Goal: Task Accomplishment & Management: Use online tool/utility

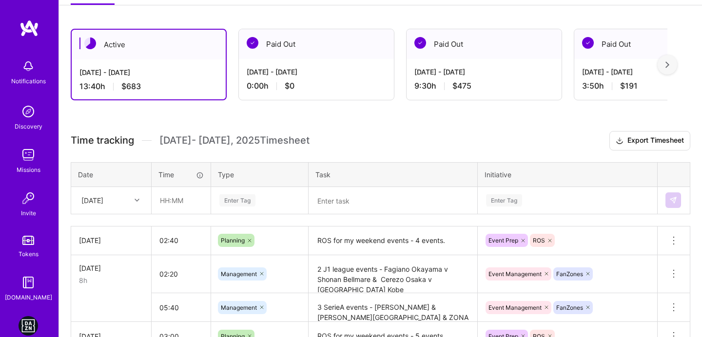
scroll to position [151, 0]
click at [161, 201] on input "text" at bounding box center [181, 200] width 58 height 26
type input "03:00"
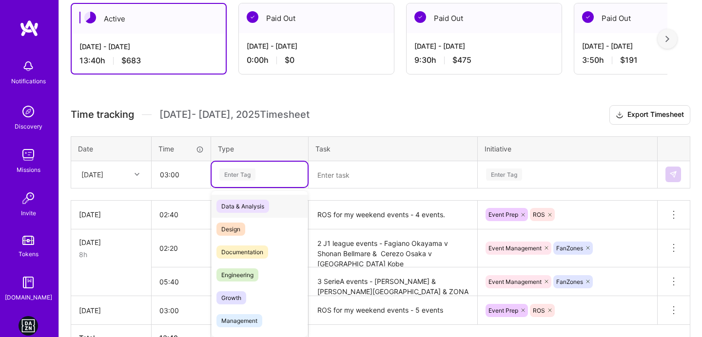
scroll to position [180, 0]
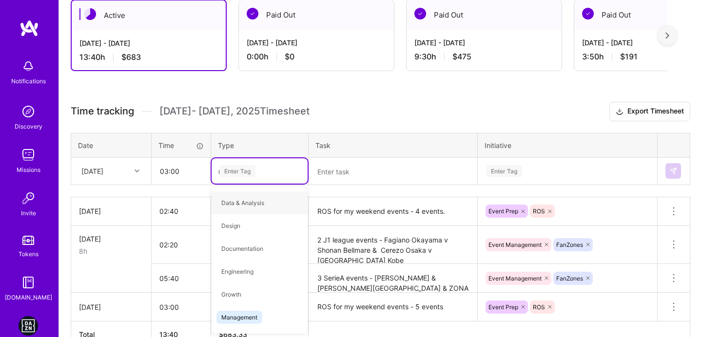
type input "ma"
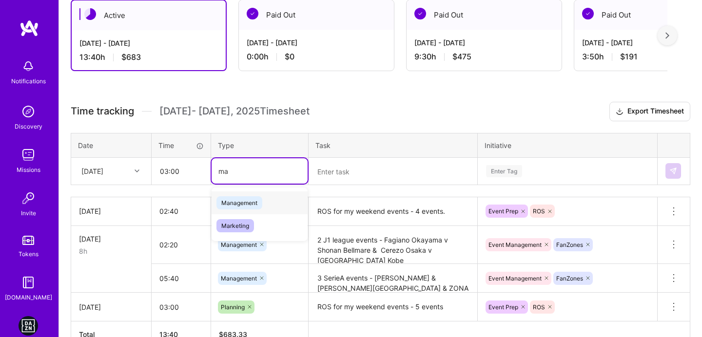
click at [254, 207] on span "Management" at bounding box center [239, 202] width 46 height 13
click at [511, 178] on div "Enter Tag" at bounding box center [567, 170] width 178 height 25
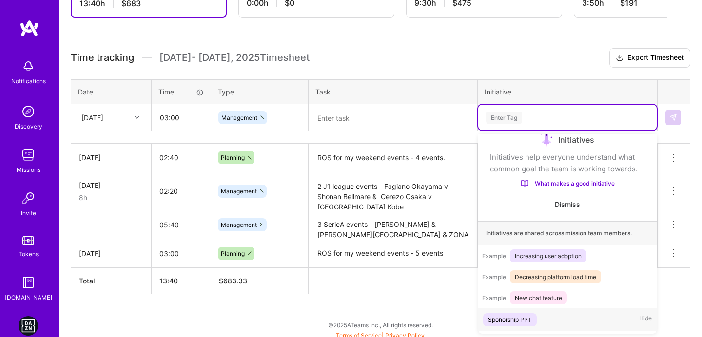
scroll to position [233, 0]
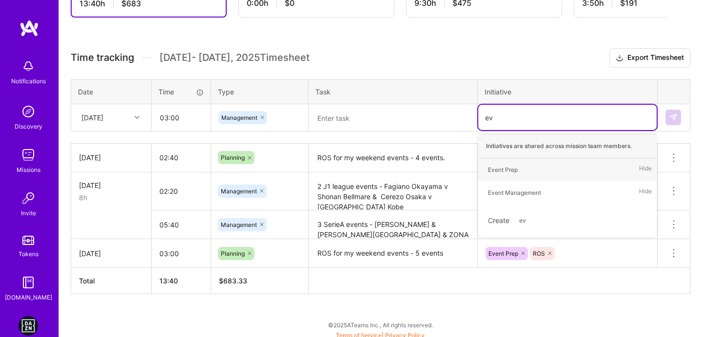
type input "eve"
click at [513, 188] on div "Event Management" at bounding box center [514, 193] width 53 height 10
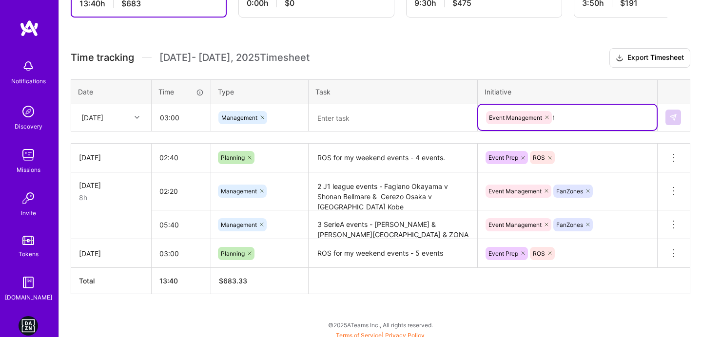
type input "fa"
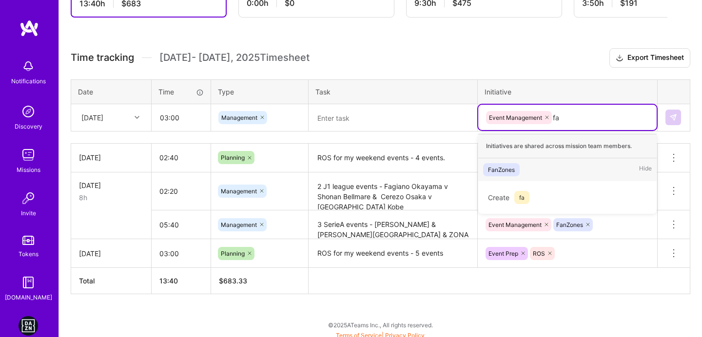
click at [505, 173] on div "FanZones" at bounding box center [501, 170] width 27 height 10
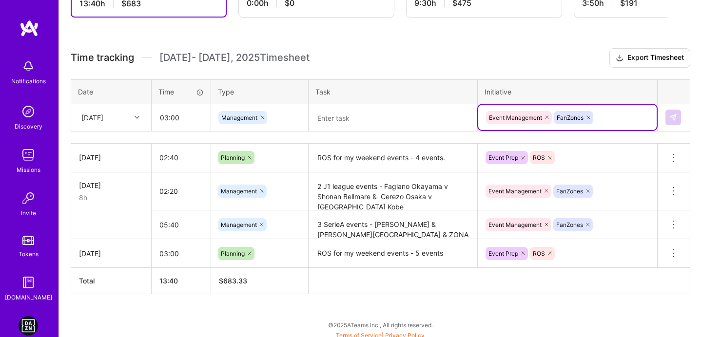
click at [374, 117] on textarea at bounding box center [393, 117] width 167 height 25
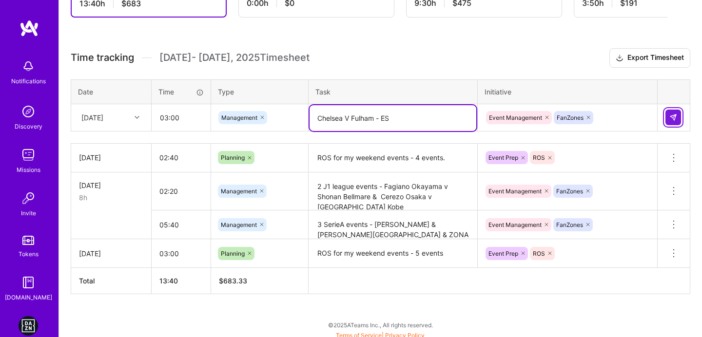
type textarea "Chelsea V Fulham - ES"
click at [669, 118] on button at bounding box center [673, 118] width 16 height 16
